Goal: Task Accomplishment & Management: Manage account settings

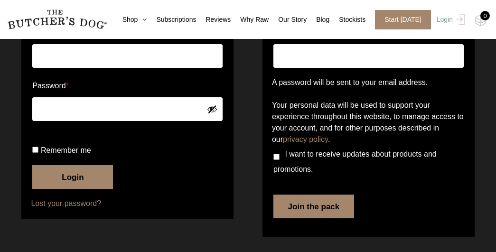
scroll to position [115, 0]
type input "[EMAIL_ADDRESS][DOMAIN_NAME]"
click at [79, 187] on button "Login" at bounding box center [72, 177] width 81 height 24
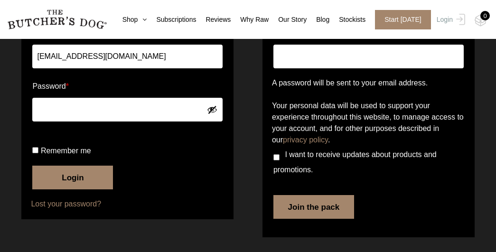
click at [77, 189] on button "Login" at bounding box center [72, 178] width 81 height 24
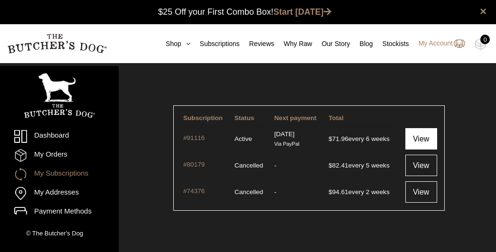
click at [421, 138] on link "View" at bounding box center [422, 138] width 32 height 21
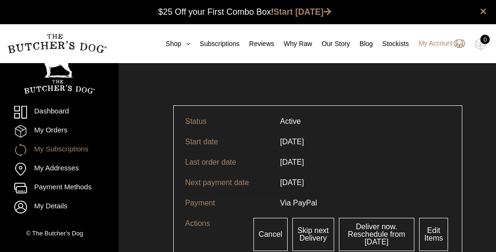
scroll to position [0, 0]
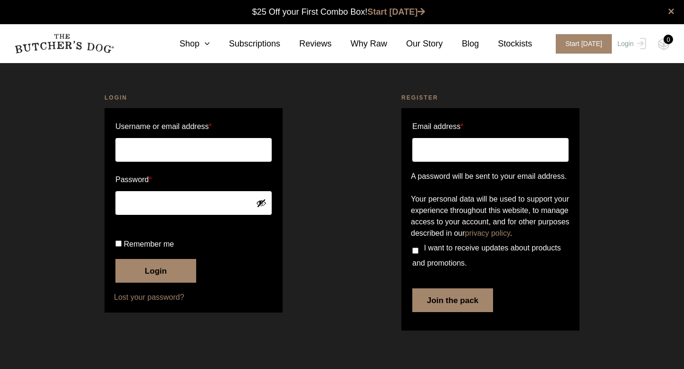
scroll to position [10, 0]
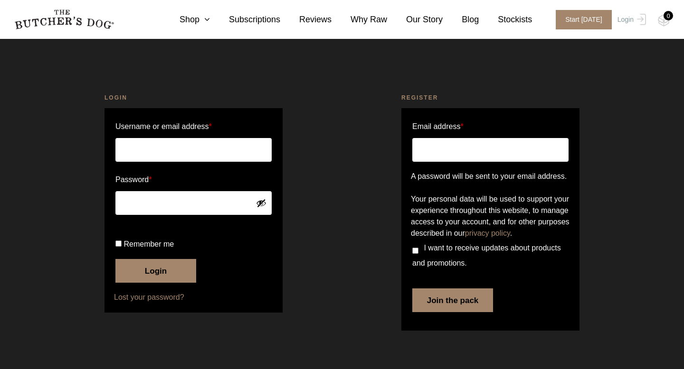
type input "[EMAIL_ADDRESS][DOMAIN_NAME]"
click at [156, 252] on button "Login" at bounding box center [155, 271] width 81 height 24
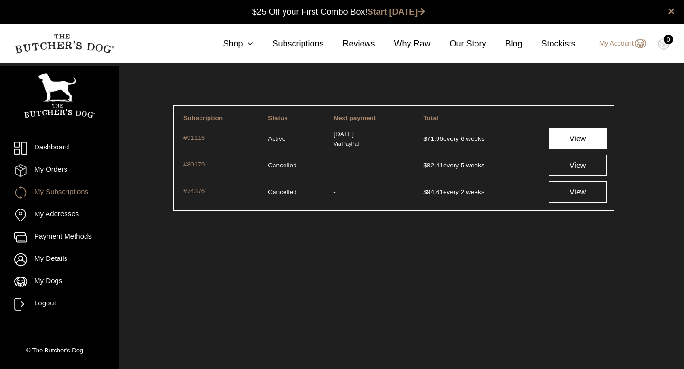
click at [573, 137] on link "View" at bounding box center [577, 138] width 58 height 21
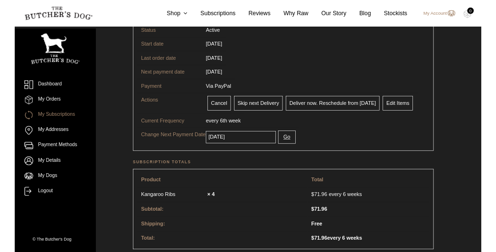
scroll to position [74, 0]
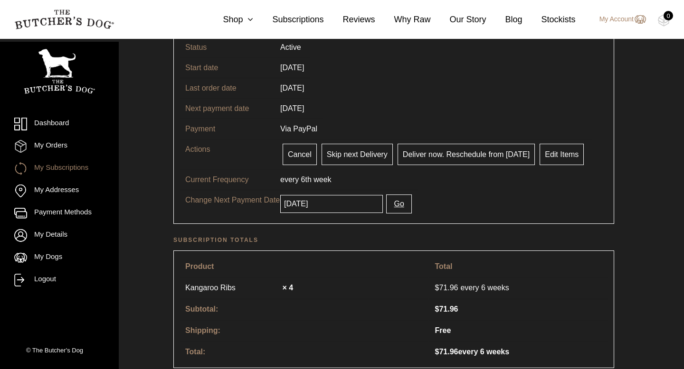
click at [337, 207] on input "[DATE]" at bounding box center [331, 204] width 103 height 18
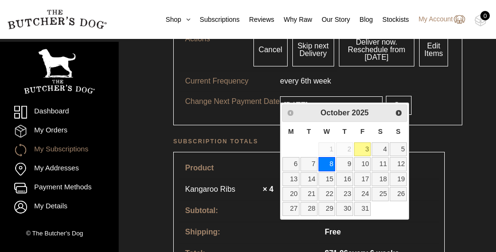
scroll to position [184, 0]
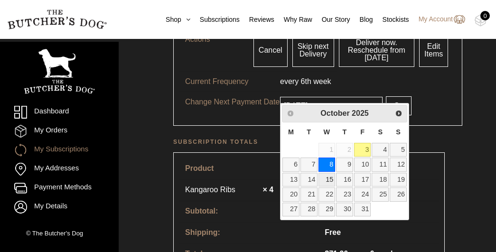
click at [330, 182] on link "15" at bounding box center [327, 180] width 17 height 14
type input "2025-10-15"
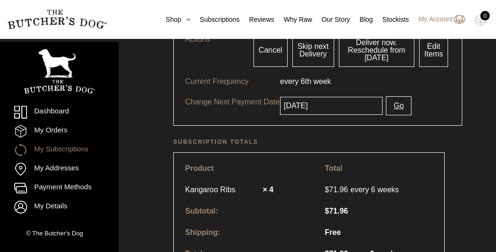
click at [387, 107] on button "Go" at bounding box center [398, 105] width 25 height 19
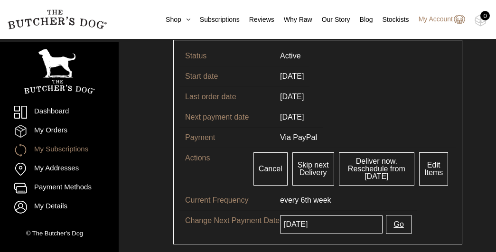
scroll to position [108, 0]
